Goal: Task Accomplishment & Management: Complete application form

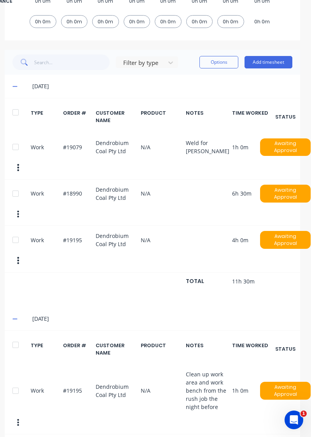
scroll to position [175, 3]
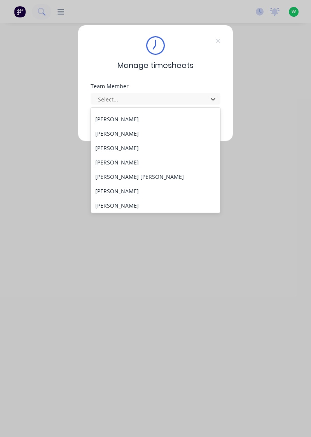
scroll to position [84, 0]
click at [114, 193] on div "[PERSON_NAME]" at bounding box center [156, 190] width 130 height 14
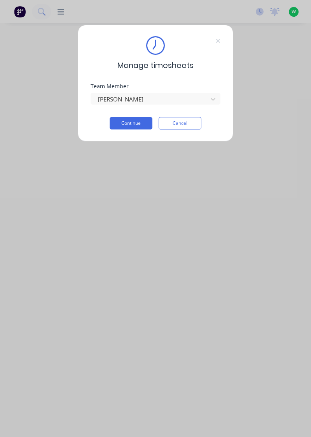
click at [132, 123] on button "Continue" at bounding box center [131, 123] width 43 height 12
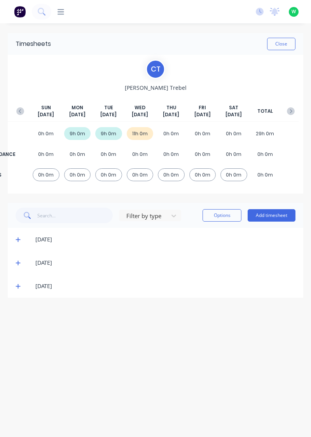
click at [274, 214] on button "Add timesheet" at bounding box center [271, 215] width 48 height 12
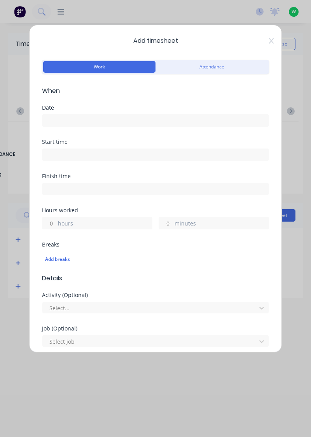
click at [61, 119] on input at bounding box center [155, 121] width 226 height 12
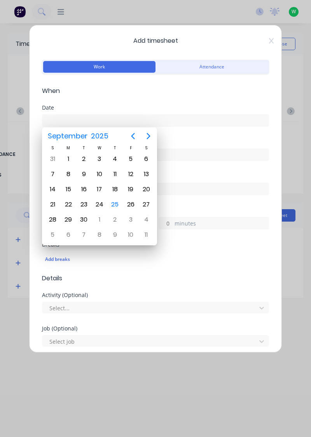
click at [115, 204] on div "25" at bounding box center [115, 204] width 12 height 12
type input "[DATE]"
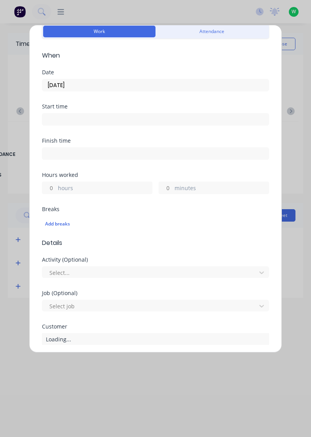
scroll to position [44, 0]
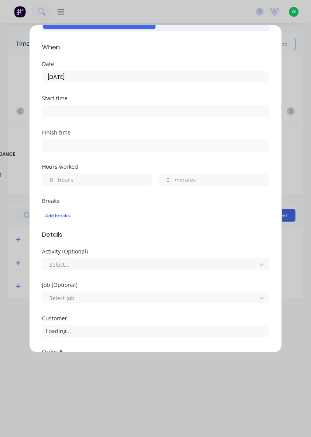
click at [68, 176] on label "hours" at bounding box center [105, 181] width 94 height 10
click at [56, 176] on input "hours" at bounding box center [49, 180] width 14 height 12
type input "1"
click at [193, 178] on label "minutes" at bounding box center [221, 181] width 94 height 10
click at [172, 178] on input "minutes" at bounding box center [166, 180] width 14 height 12
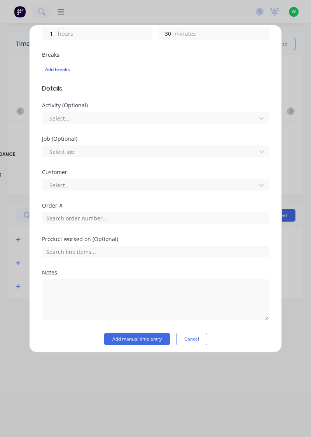
scroll to position [192, 0]
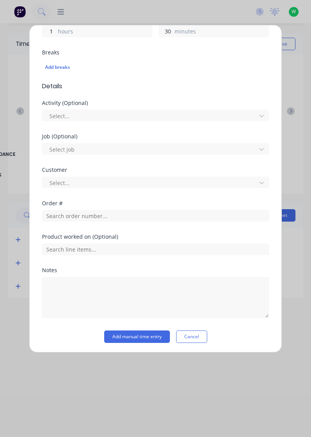
type input "30"
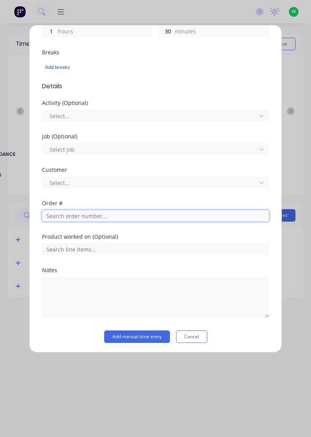
click at [73, 215] on input "text" at bounding box center [155, 216] width 227 height 12
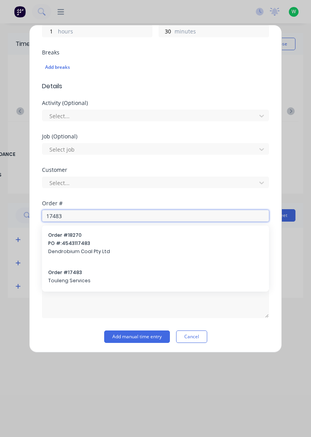
type input "17483"
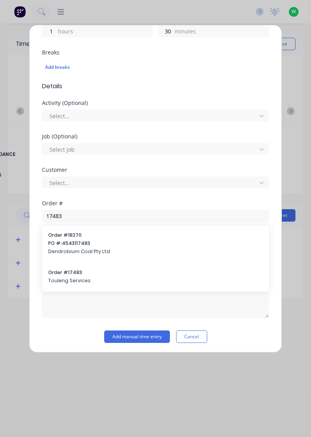
click at [74, 277] on span "Touleng Services" at bounding box center [155, 280] width 214 height 7
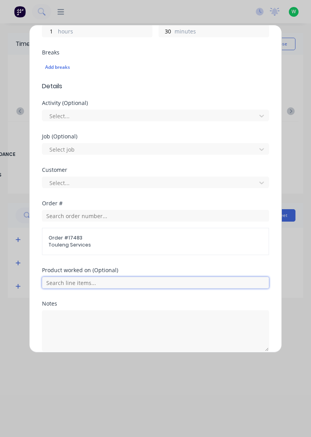
click at [78, 279] on input "text" at bounding box center [155, 283] width 227 height 12
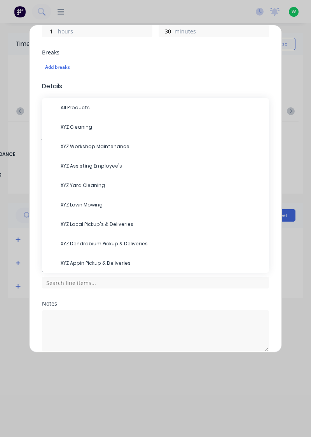
click at [97, 259] on span "XYZ Appin Pickup & Deliveries" at bounding box center [162, 262] width 202 height 7
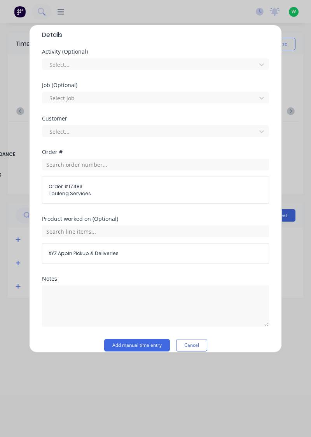
scroll to position [251, 0]
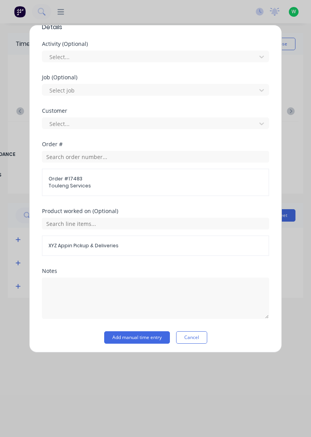
click at [138, 334] on button "Add manual time entry" at bounding box center [137, 337] width 66 height 12
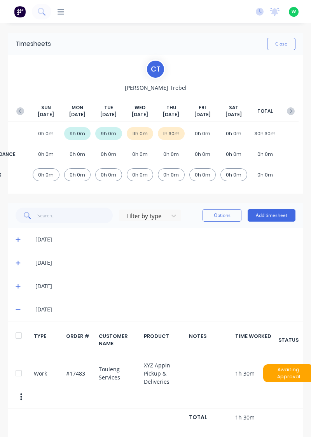
click at [273, 213] on button "Add timesheet" at bounding box center [271, 215] width 48 height 12
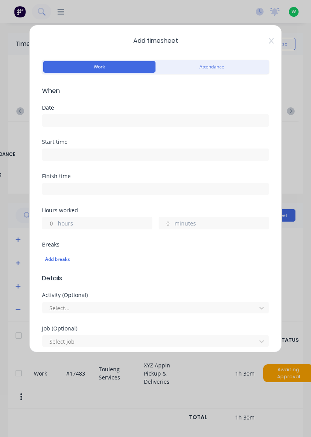
click at [67, 121] on input at bounding box center [155, 121] width 226 height 12
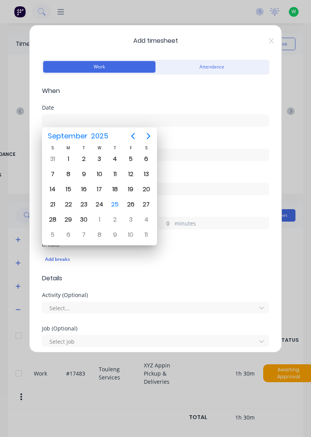
click at [116, 207] on div "25" at bounding box center [115, 204] width 12 height 12
type input "[DATE]"
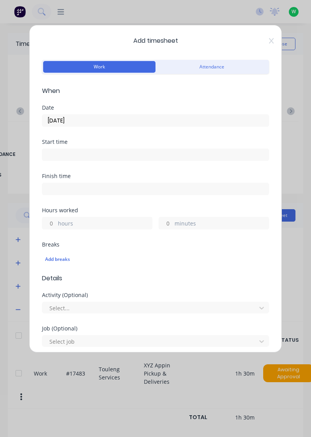
click at [72, 222] on label "hours" at bounding box center [105, 224] width 94 height 10
click at [56, 222] on input "hours" at bounding box center [49, 223] width 14 height 12
type input "9"
click at [188, 223] on label "minutes" at bounding box center [221, 224] width 94 height 10
click at [172, 223] on input "minutes" at bounding box center [166, 223] width 14 height 12
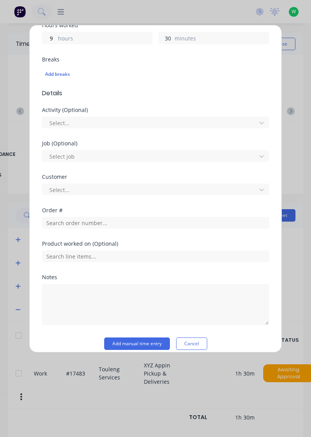
scroll to position [192, 0]
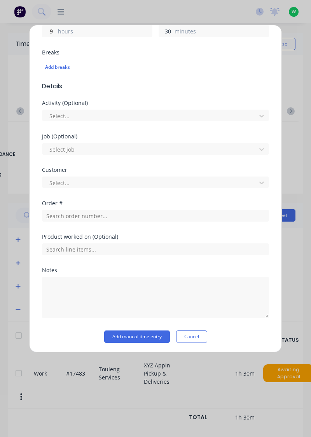
type input "30"
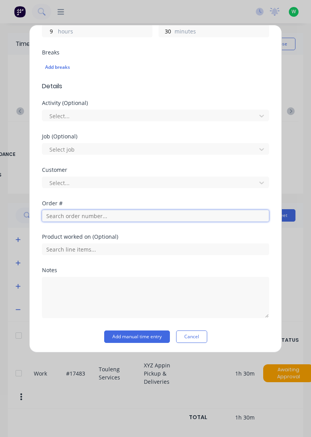
click at [68, 215] on input "text" at bounding box center [155, 216] width 227 height 12
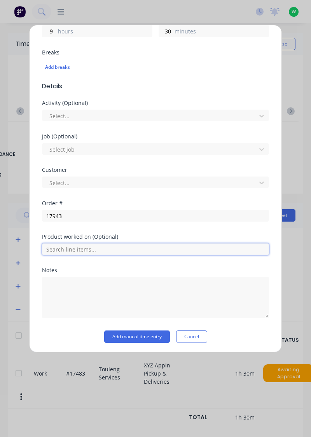
click at [67, 245] on input "text" at bounding box center [155, 249] width 227 height 12
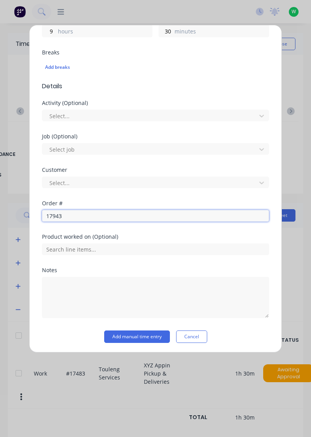
click at [77, 216] on input "17943" at bounding box center [155, 216] width 227 height 12
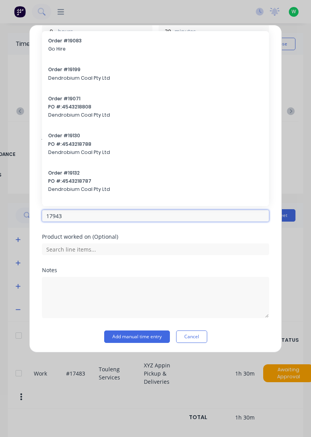
click at [77, 216] on input "17943" at bounding box center [155, 216] width 227 height 12
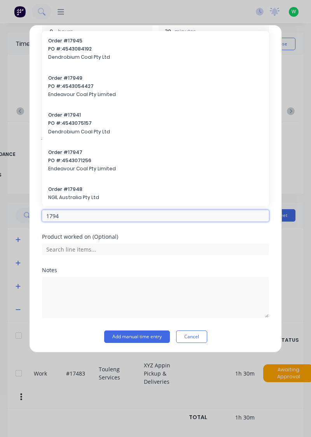
type input "17943"
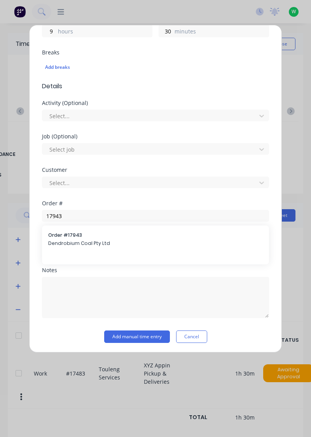
click at [73, 242] on span "Dendrobium Coal Pty Ltd" at bounding box center [155, 243] width 214 height 7
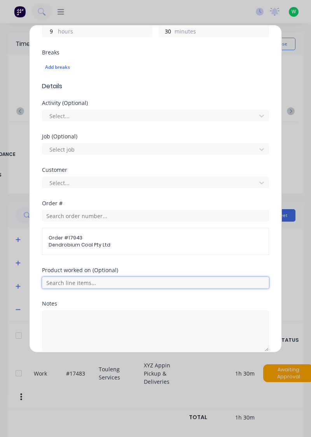
click at [78, 277] on input "text" at bounding box center [155, 283] width 227 height 12
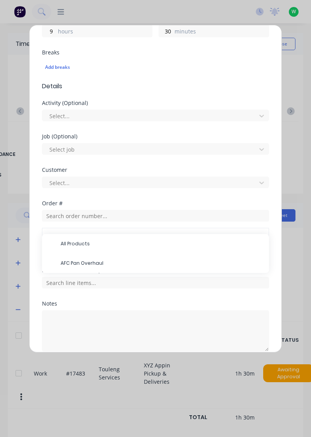
click at [85, 259] on span "AFC Pan Overhaul" at bounding box center [162, 262] width 202 height 7
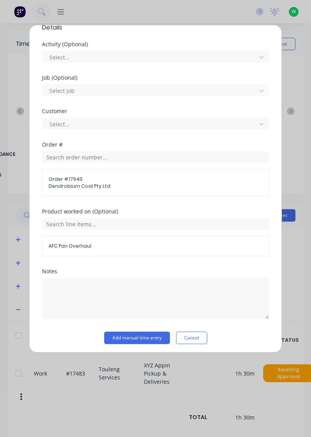
scroll to position [251, 0]
click at [138, 336] on button "Add manual time entry" at bounding box center [137, 337] width 66 height 12
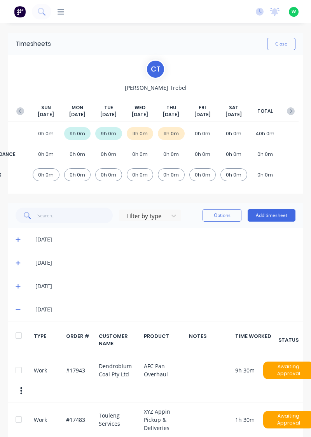
click at [278, 46] on button "Close" at bounding box center [281, 44] width 28 height 12
